Goal: Entertainment & Leisure: Consume media (video, audio)

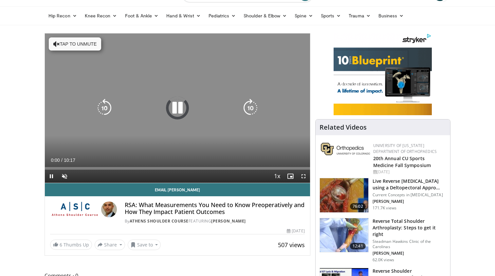
scroll to position [34, 0]
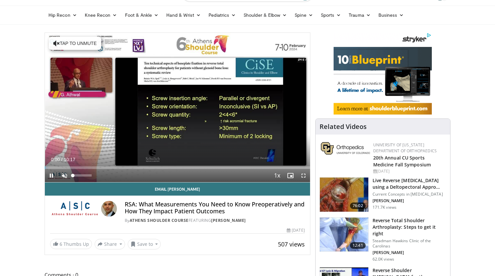
click at [64, 175] on span "Video Player" at bounding box center [64, 175] width 13 height 13
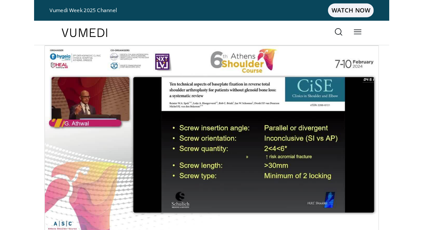
scroll to position [0, 0]
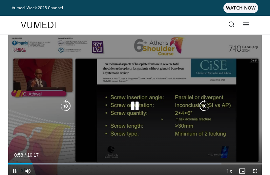
click at [187, 41] on div "10 seconds Tap to unmute" at bounding box center [134, 106] width 253 height 143
click at [66, 106] on icon "Video Player" at bounding box center [65, 105] width 13 height 13
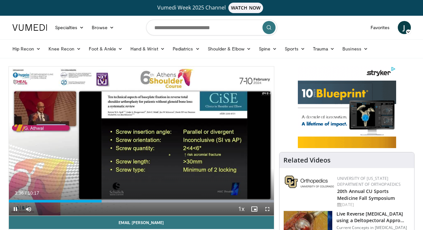
click at [14, 209] on span "Video Player" at bounding box center [15, 208] width 13 height 13
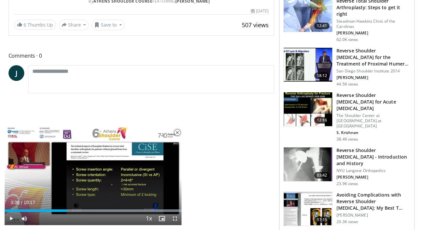
scroll to position [258, 0]
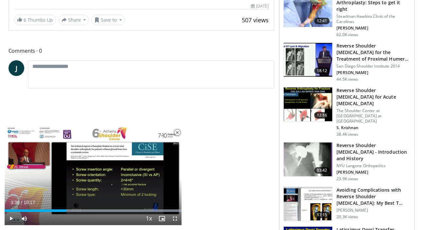
click at [178, 130] on span "Video Player" at bounding box center [177, 132] width 13 height 13
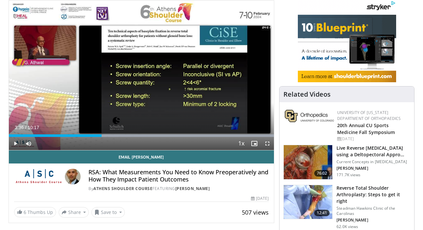
scroll to position [65, 0]
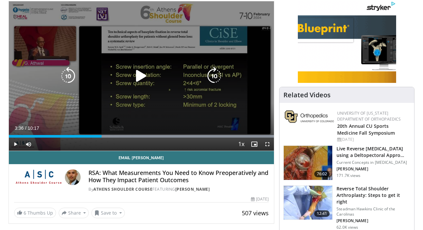
click at [140, 72] on icon "Video Player" at bounding box center [141, 76] width 18 height 18
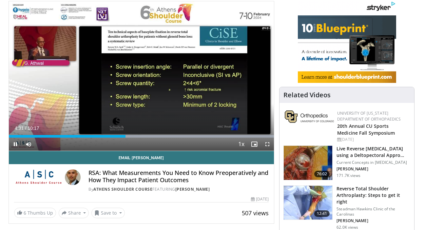
click at [268, 144] on span "Video Player" at bounding box center [267, 144] width 13 height 13
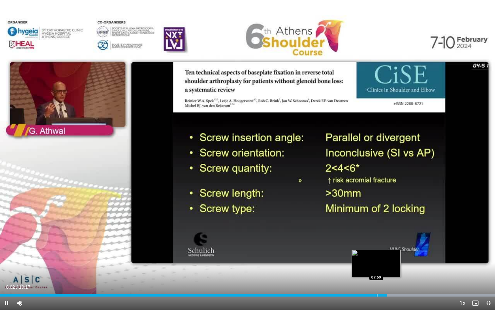
click at [377, 275] on div "Progress Bar" at bounding box center [377, 295] width 1 height 3
click at [364, 275] on div "Loaded : 100.00% 07:49 07:34" at bounding box center [247, 293] width 495 height 6
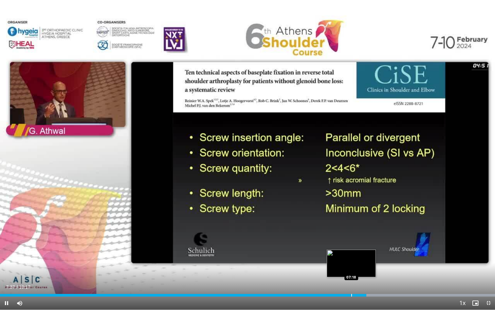
click at [352, 275] on div "Progress Bar" at bounding box center [352, 295] width 1 height 3
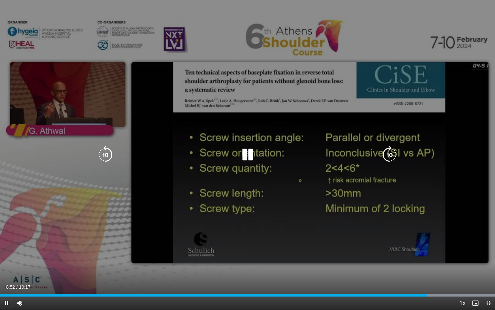
click at [467, 77] on div "20 seconds Tap to unmute" at bounding box center [247, 154] width 495 height 309
